Goal: Navigation & Orientation: Find specific page/section

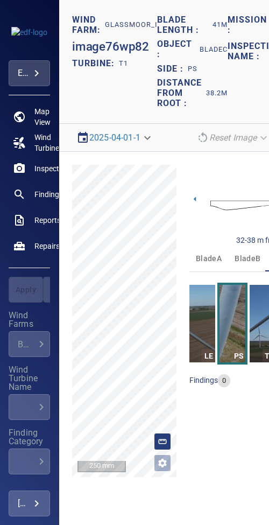
click at [269, 70] on html "**********" at bounding box center [134, 262] width 269 height 525
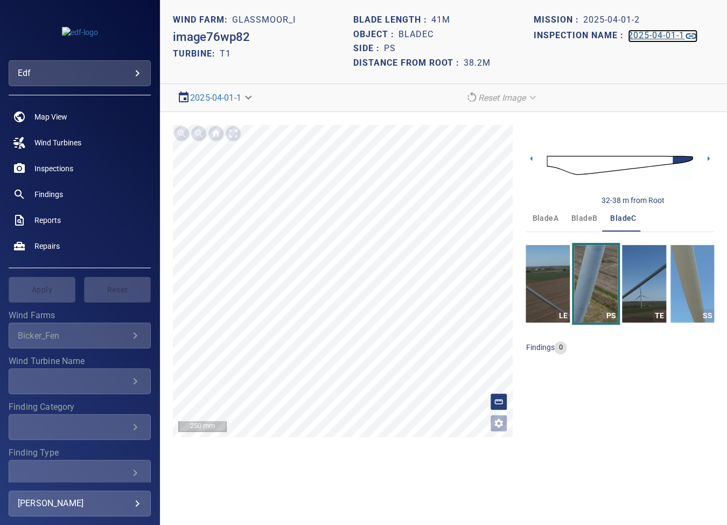
click at [269, 38] on h1 "2025-04-01-1" at bounding box center [656, 36] width 57 height 10
